Goal: Transaction & Acquisition: Purchase product/service

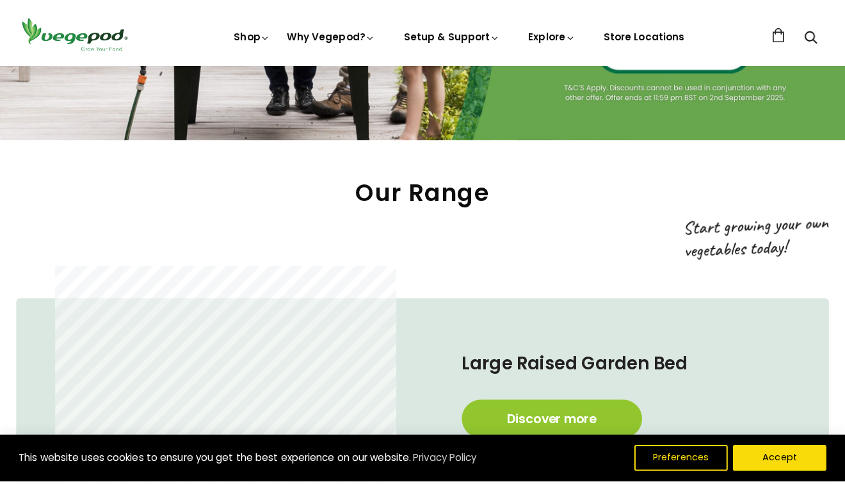
scroll to position [622, 0]
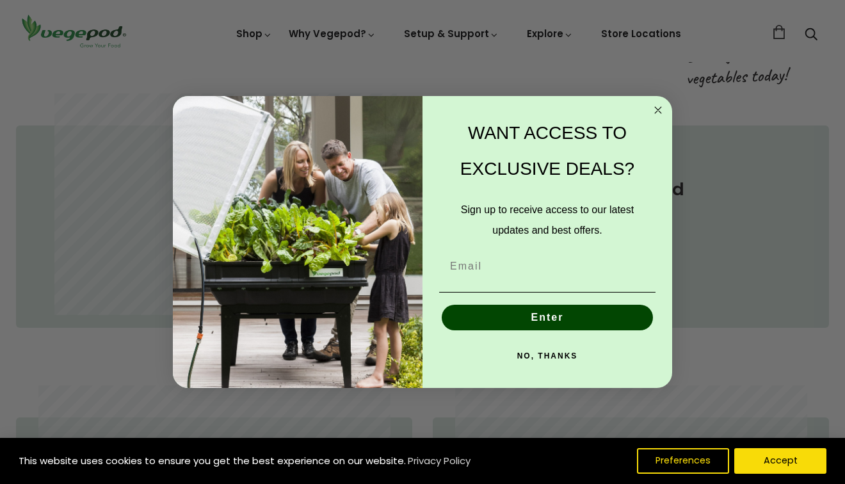
click at [658, 111] on icon "Close dialog" at bounding box center [658, 110] width 6 height 6
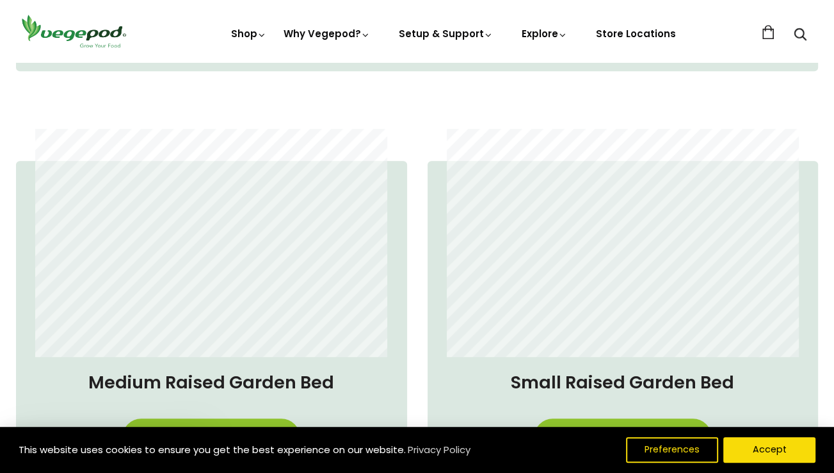
scroll to position [933, 0]
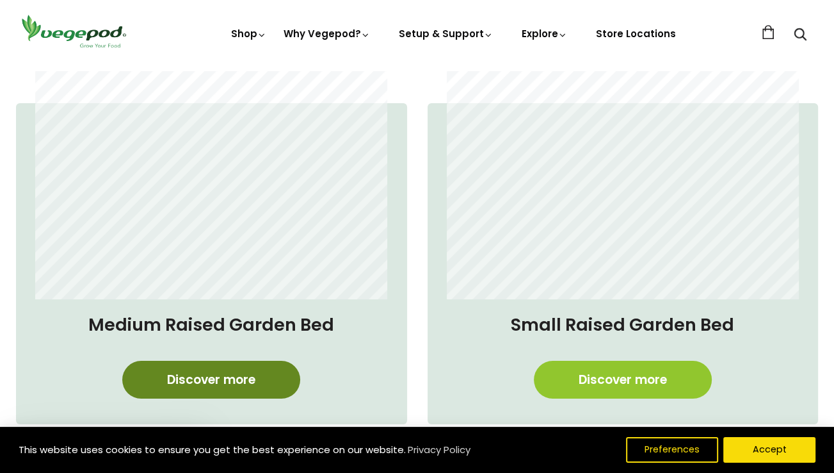
click at [276, 389] on link "Discover more" at bounding box center [211, 379] width 178 height 38
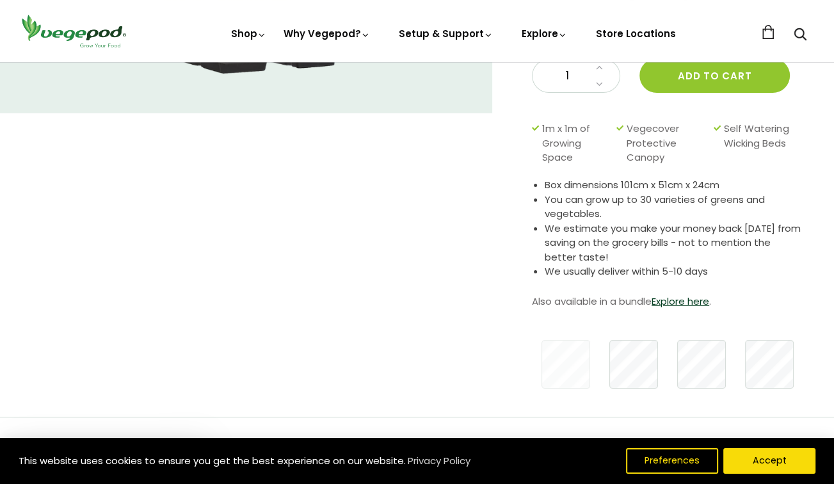
scroll to position [311, 0]
